Goal: Task Accomplishment & Management: Manage account settings

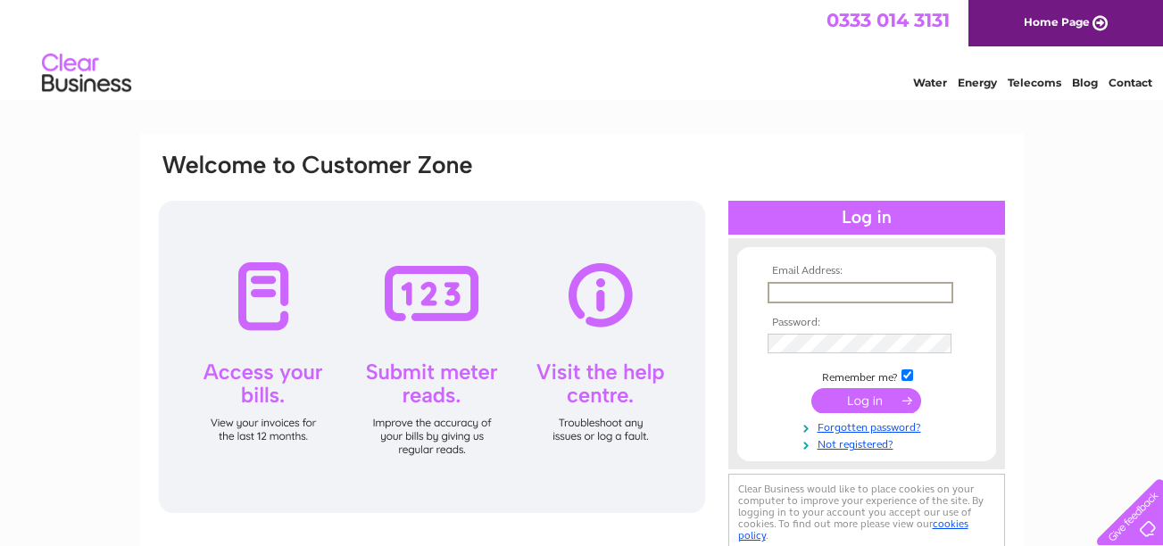
click at [777, 291] on input "text" at bounding box center [861, 292] width 186 height 21
type input "anita.bright@btinternet.com"
click at [912, 403] on input "submit" at bounding box center [866, 399] width 110 height 25
click at [885, 400] on input "submit" at bounding box center [866, 399] width 110 height 25
click at [874, 396] on input "submit" at bounding box center [866, 399] width 110 height 25
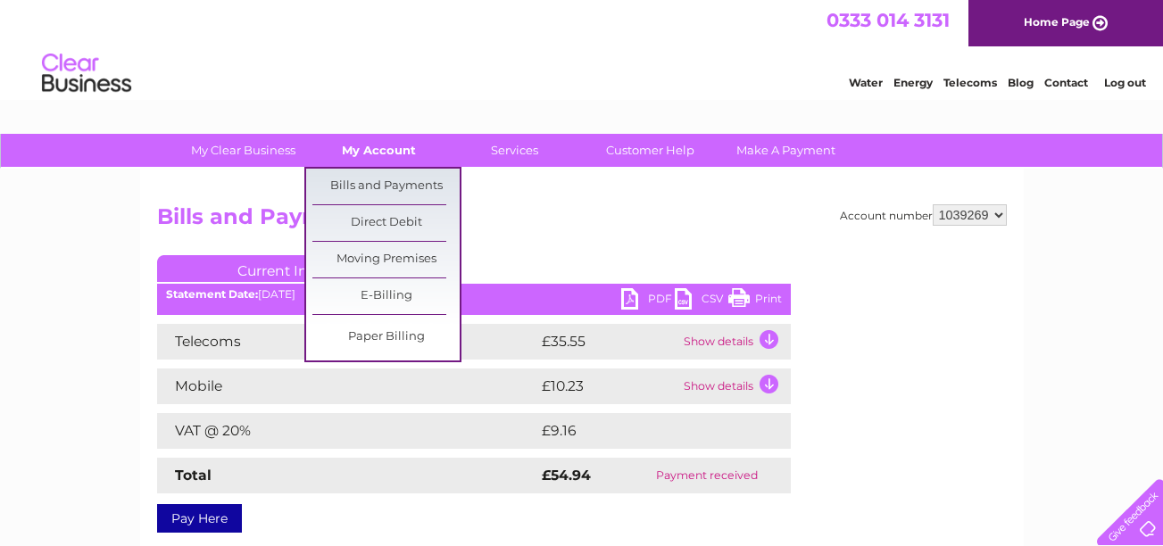
click at [387, 146] on link "My Account" at bounding box center [378, 150] width 147 height 33
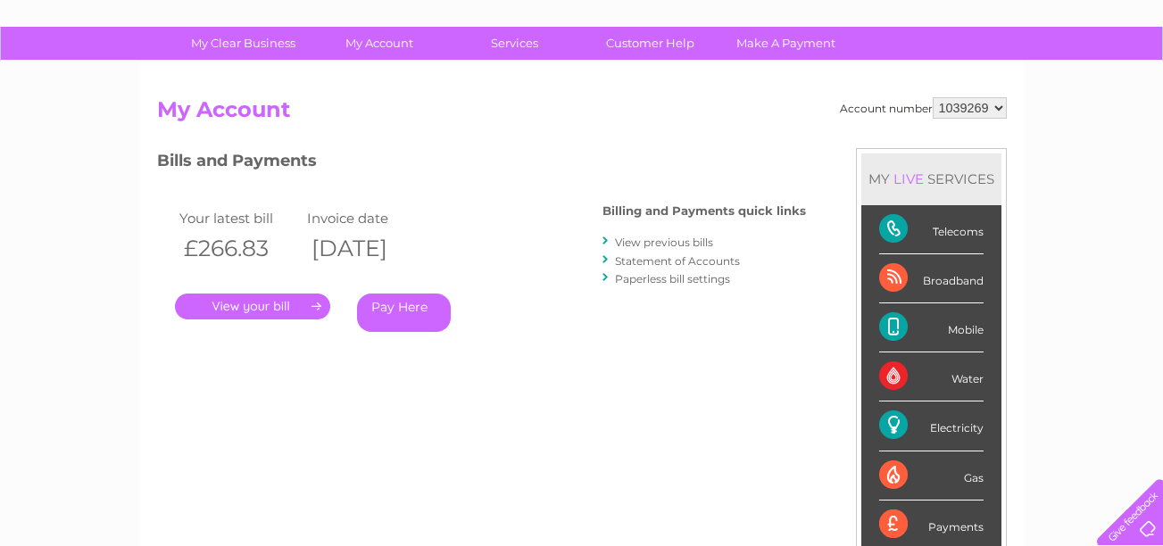
scroll to position [143, 0]
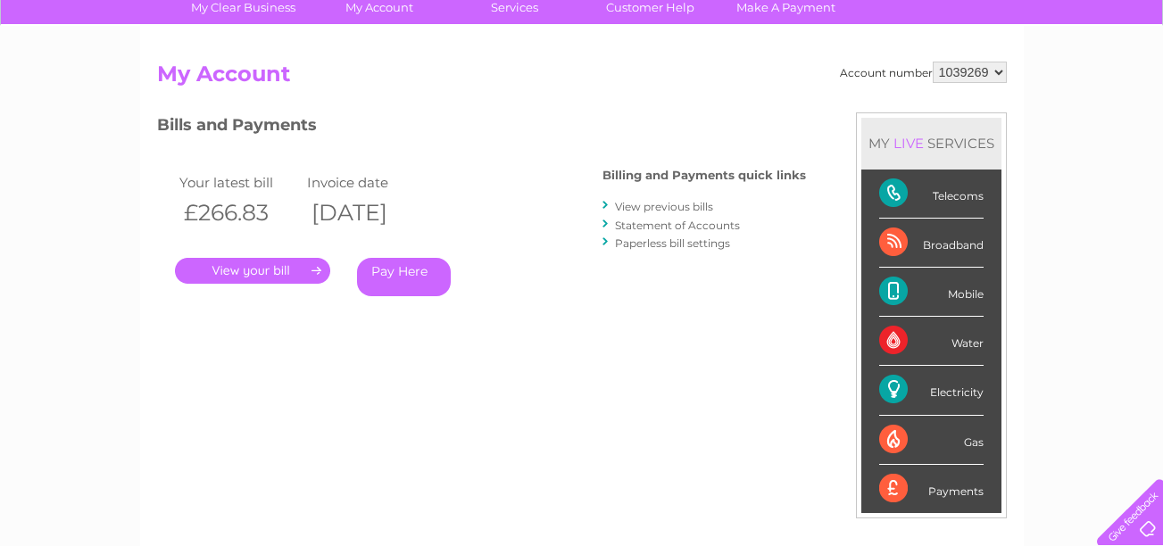
drag, startPoint x: 968, startPoint y: 395, endPoint x: 952, endPoint y: 392, distance: 15.6
click at [952, 392] on div "Electricity" at bounding box center [931, 390] width 104 height 49
drag, startPoint x: 952, startPoint y: 392, endPoint x: 890, endPoint y: 390, distance: 62.5
click at [890, 390] on div "Electricity" at bounding box center [931, 390] width 104 height 49
click at [942, 390] on div "Electricity" at bounding box center [931, 390] width 104 height 49
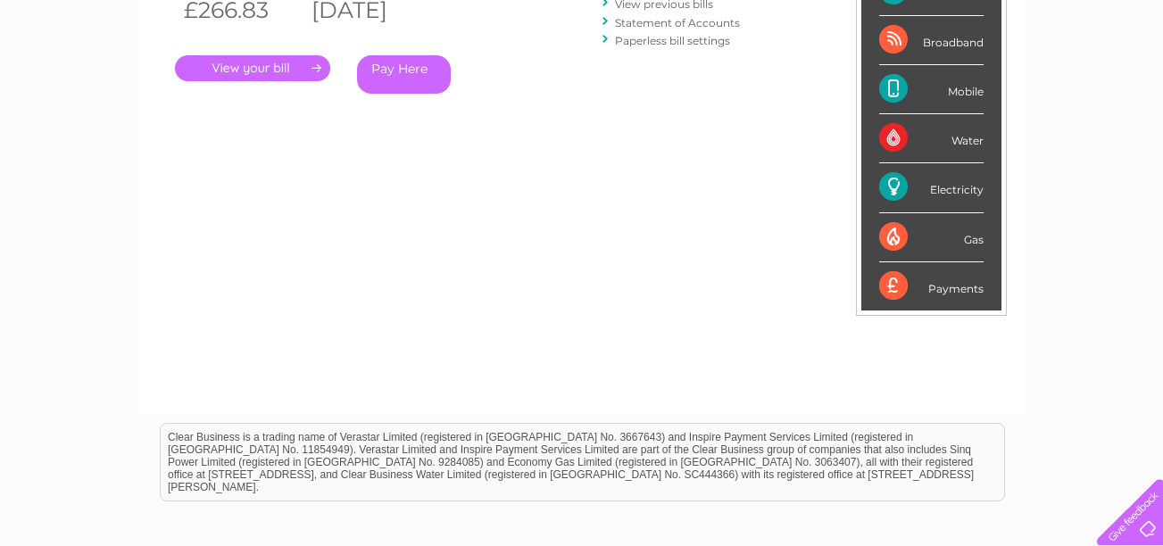
scroll to position [357, 0]
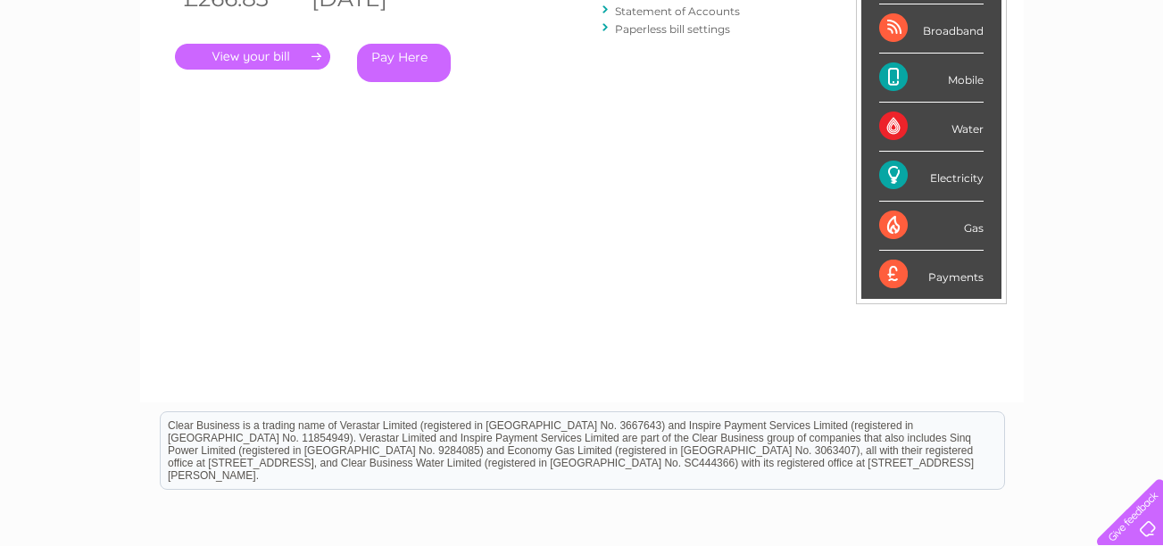
click at [935, 181] on div "Electricity" at bounding box center [931, 176] width 104 height 49
click at [892, 179] on div "Electricity" at bounding box center [931, 176] width 104 height 49
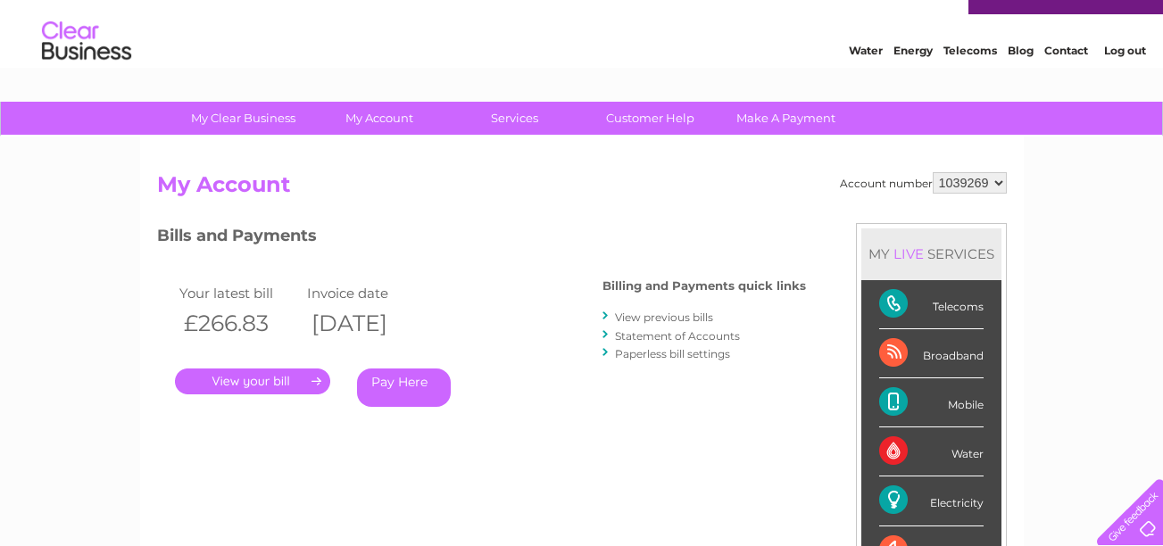
scroll to position [0, 0]
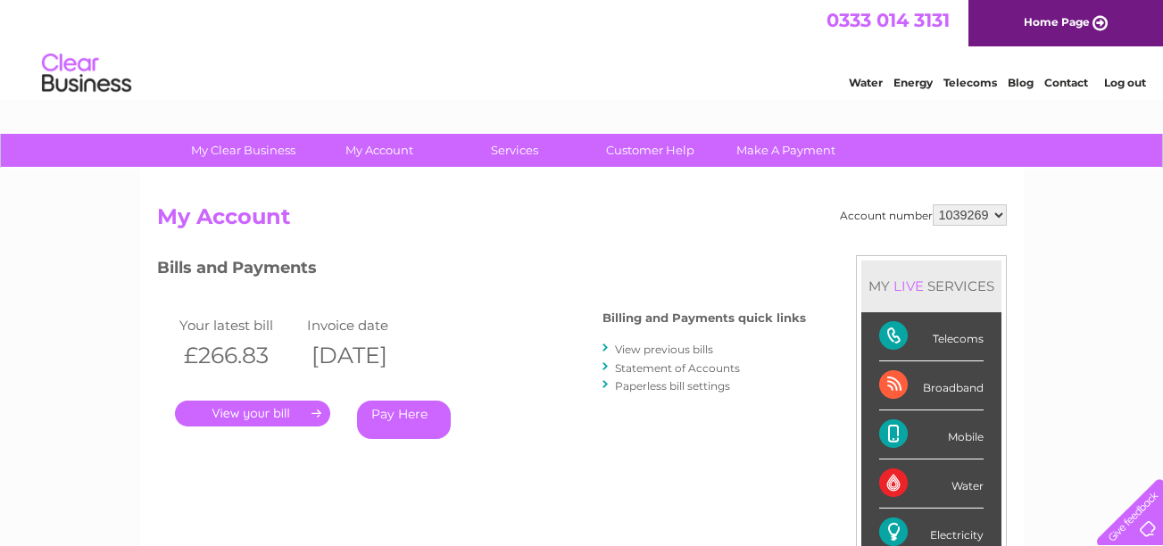
click at [919, 79] on link "Energy" at bounding box center [913, 82] width 39 height 13
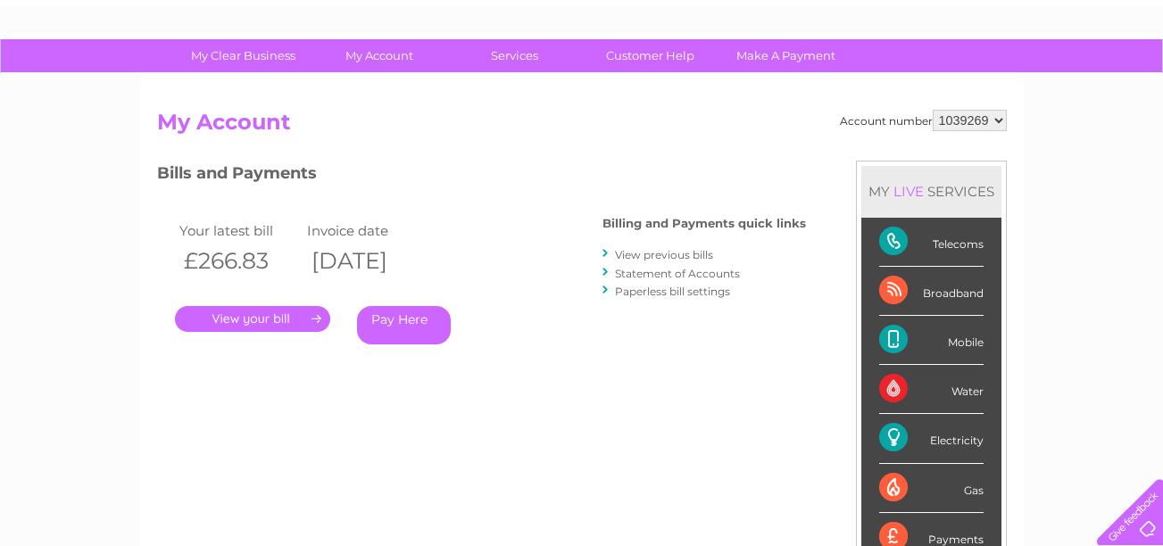
scroll to position [107, 0]
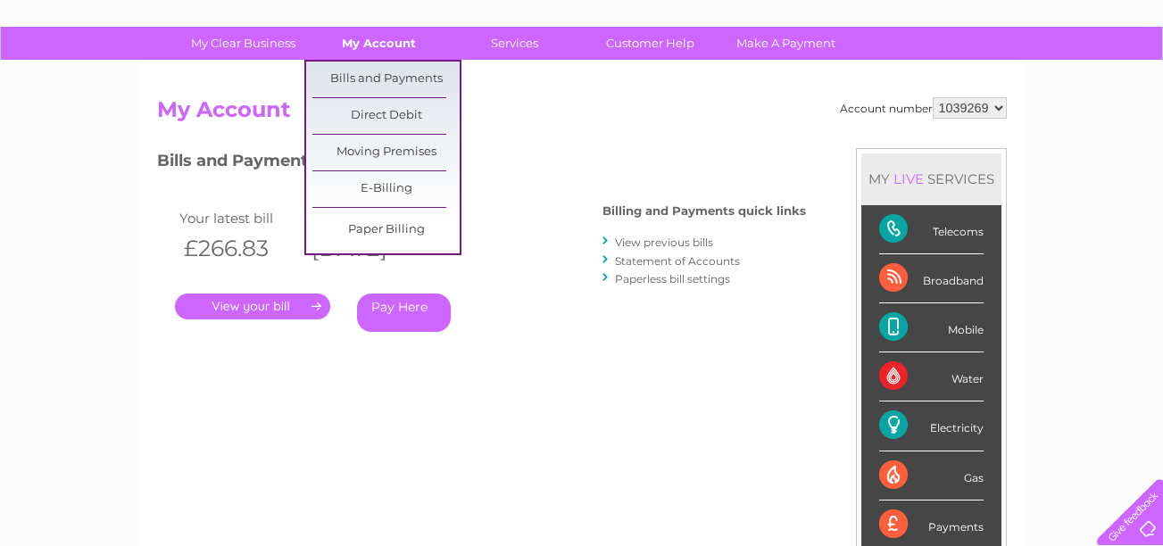
click at [379, 45] on link "My Account" at bounding box center [378, 43] width 147 height 33
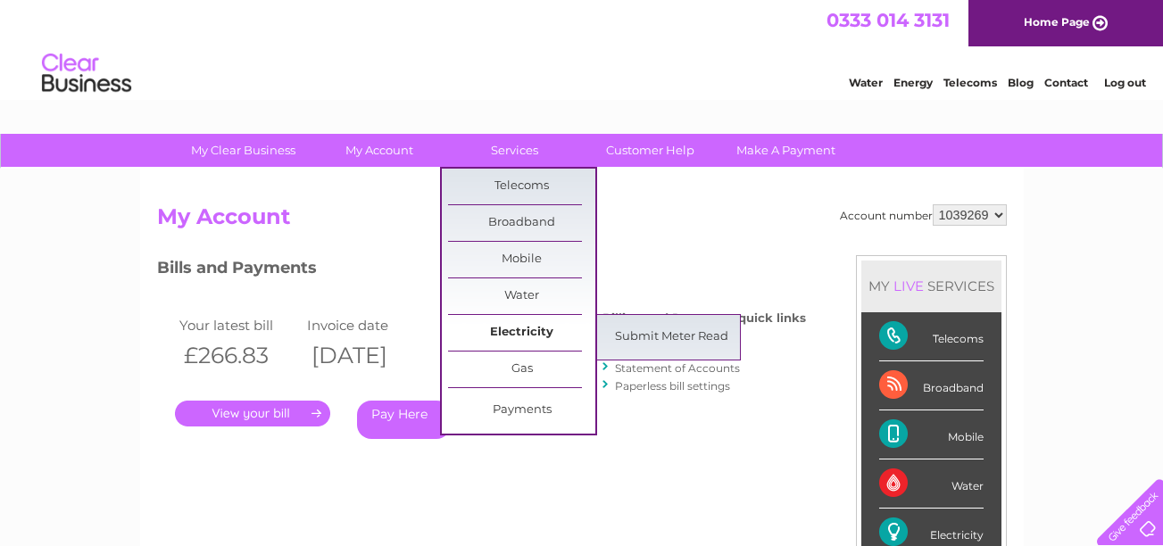
click at [521, 332] on link "Electricity" at bounding box center [521, 333] width 147 height 36
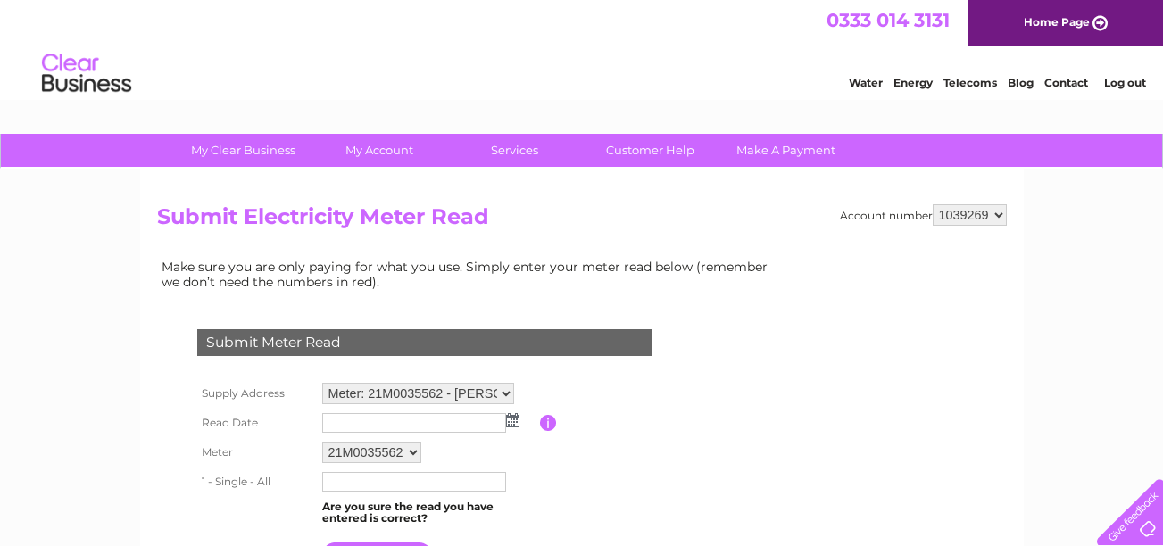
click at [661, 477] on table "Supply Address Meter: 21M0035562 - [PERSON_NAME] And Son, [DEMOGRAPHIC_DATA] Ro…" at bounding box center [446, 475] width 507 height 195
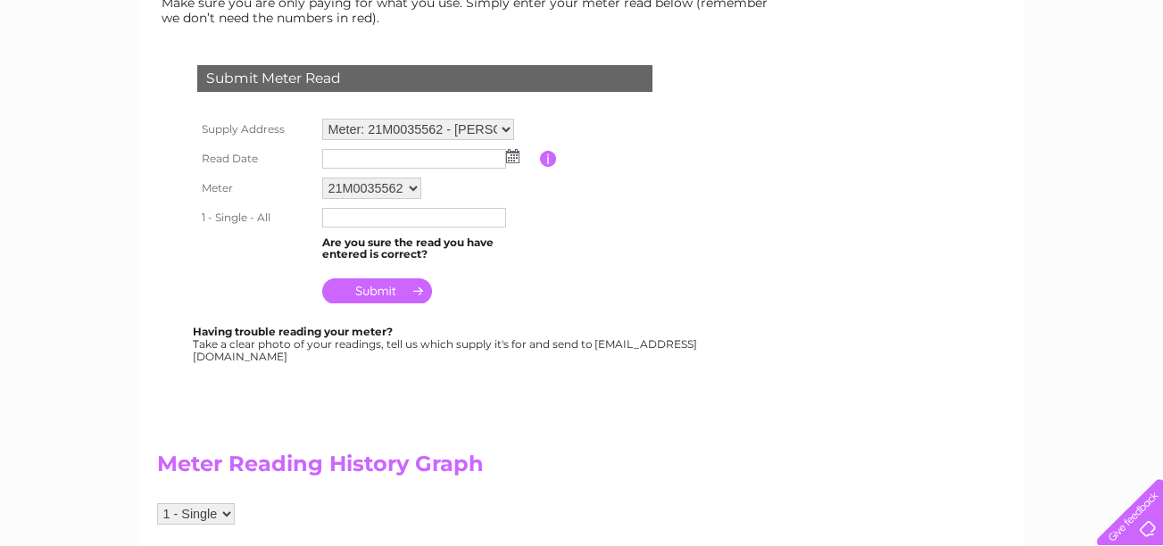
scroll to position [238, 0]
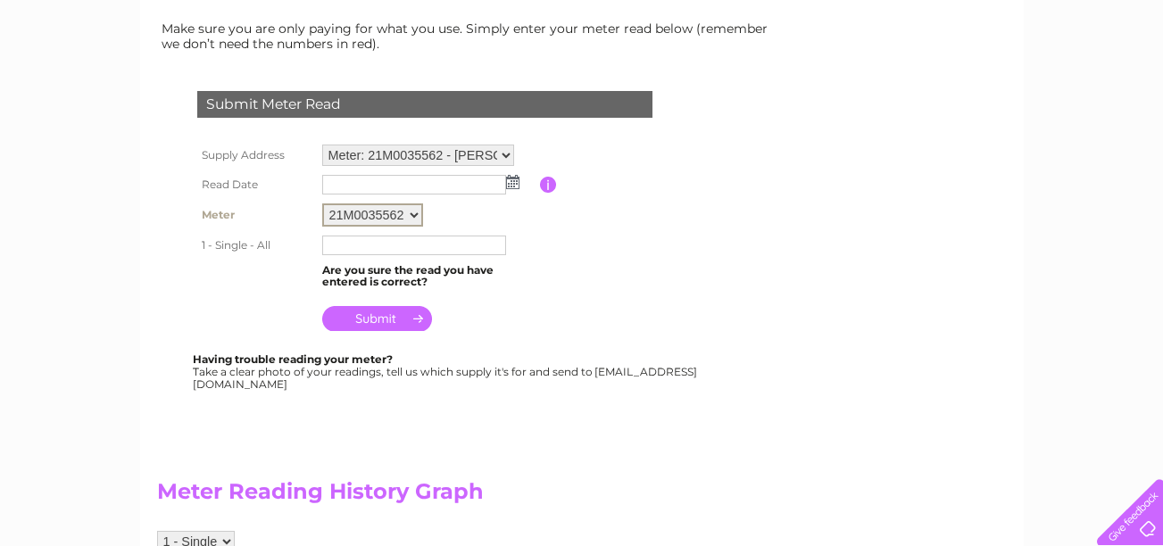
click at [412, 214] on select "21M0035562" at bounding box center [372, 215] width 101 height 23
click at [507, 155] on select "Meter: 21M0035562 - Wg Bright And Son, 1 Robury Ring, Wentnor, Bishops Castle, …" at bounding box center [418, 156] width 192 height 23
click at [511, 171] on td at bounding box center [429, 184] width 222 height 29
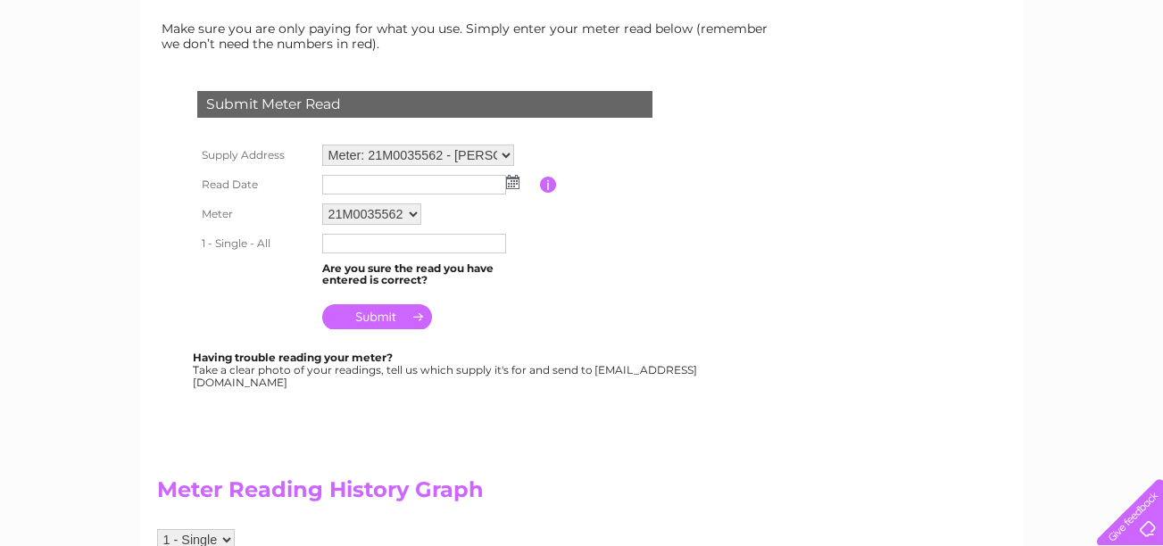
click at [511, 171] on td at bounding box center [429, 184] width 222 height 29
click at [506, 154] on select "Meter: 21M0035562 - Wg Bright And Son, 1 Robury Ring, Wentnor, Bishops Castle, …" at bounding box center [418, 156] width 192 height 23
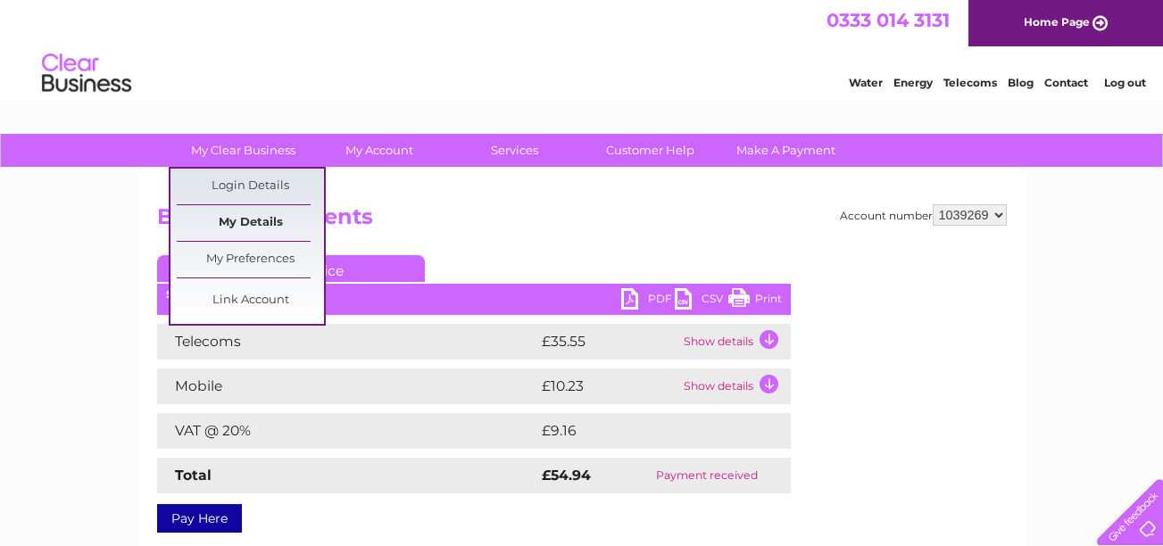
click at [262, 215] on link "My Details" at bounding box center [250, 223] width 147 height 36
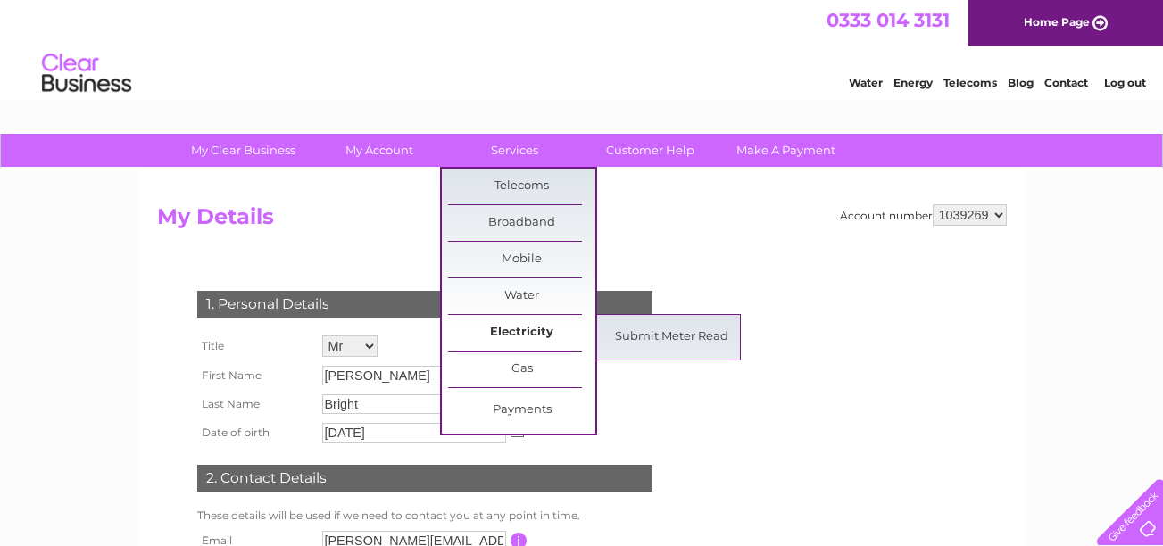
click at [536, 330] on link "Electricity" at bounding box center [521, 333] width 147 height 36
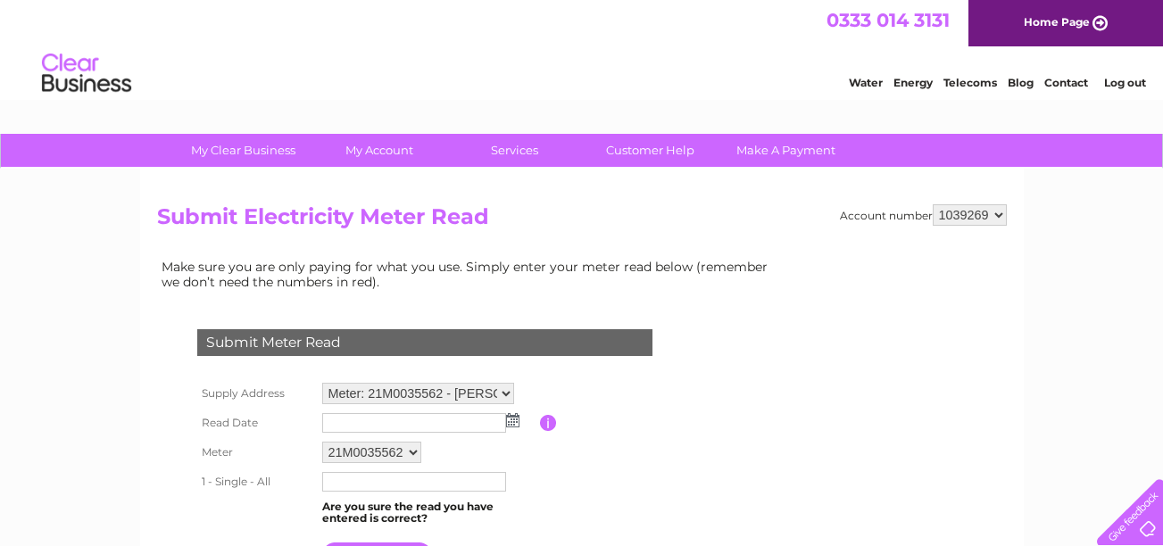
click at [1001, 215] on select "1039269" at bounding box center [970, 214] width 74 height 21
click at [658, 146] on link "Customer Help" at bounding box center [650, 150] width 147 height 33
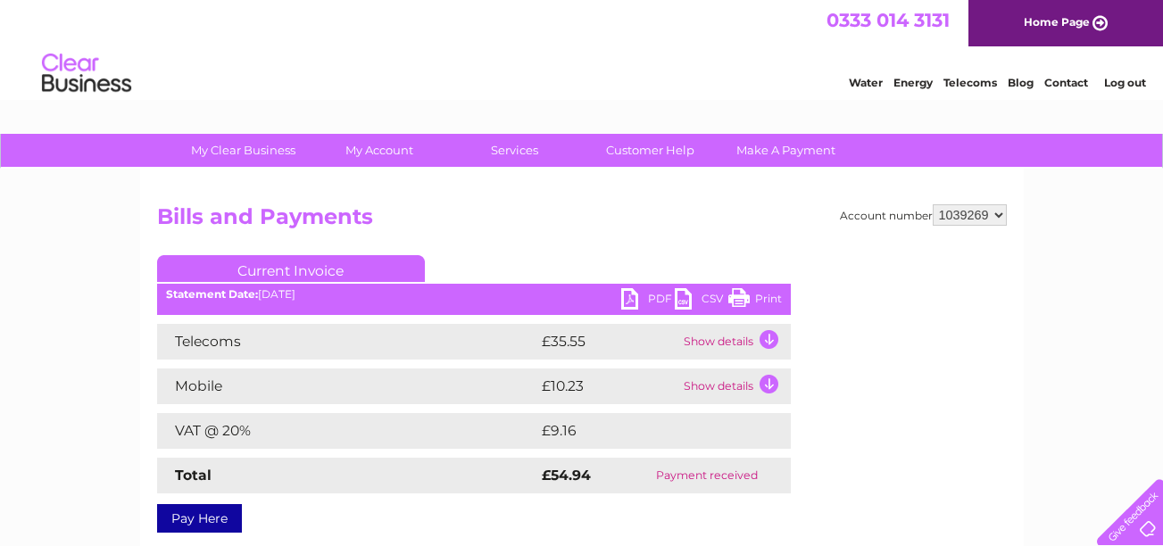
click at [391, 157] on link "My Account" at bounding box center [378, 150] width 147 height 33
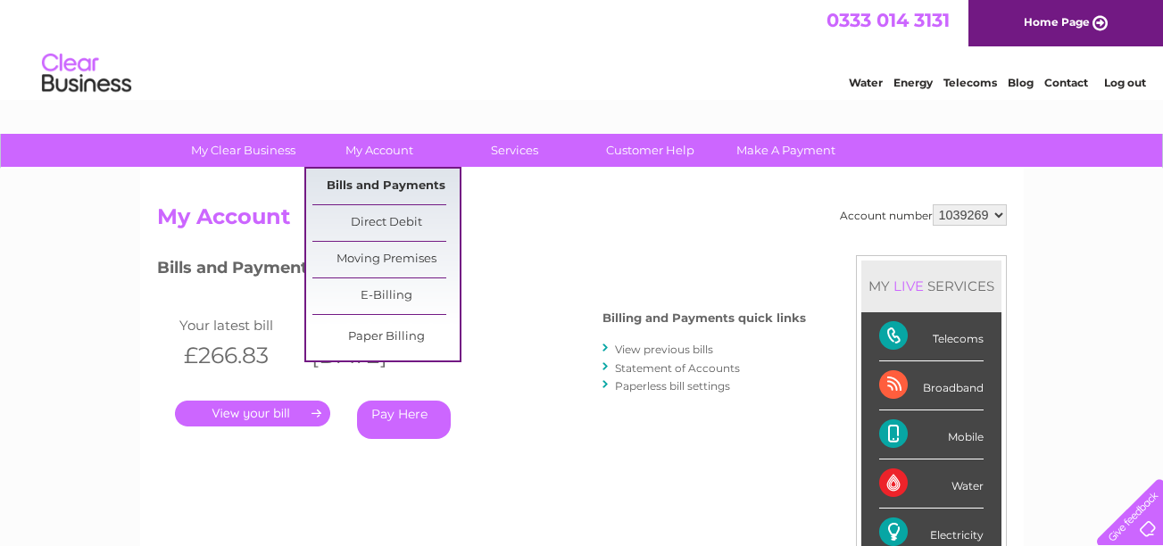
click at [406, 185] on link "Bills and Payments" at bounding box center [385, 187] width 147 height 36
